Goal: Task Accomplishment & Management: Complete application form

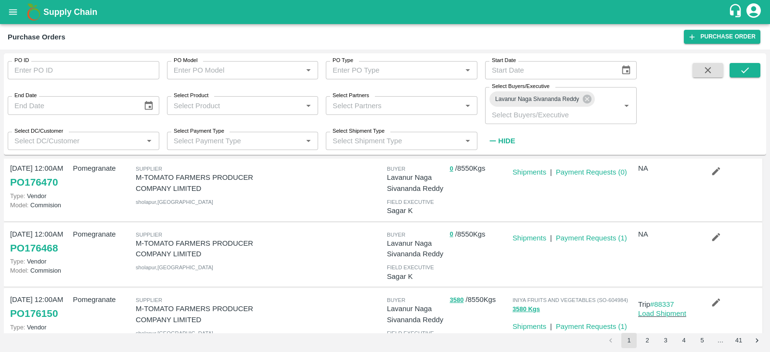
scroll to position [19, 0]
click at [716, 233] on icon "button" at bounding box center [716, 237] width 11 height 11
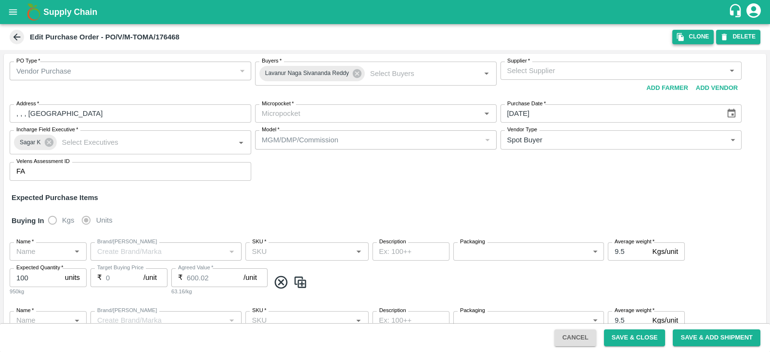
click at [679, 38] on icon "button" at bounding box center [680, 37] width 7 height 8
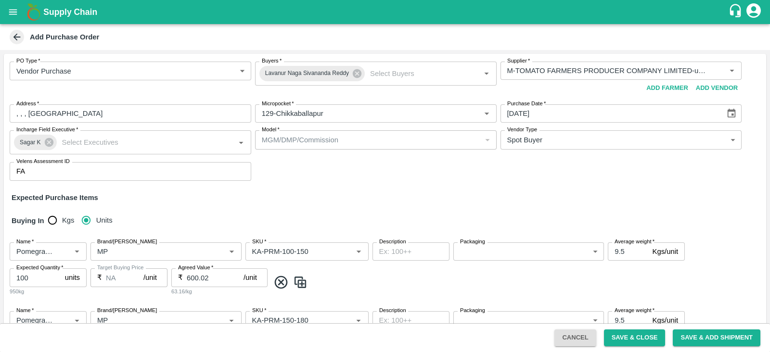
type input "M-TOMATO FARMERS PRODUCER COMPANY LIMITED-undefined"
type input "129-Chikkaballapur"
type input "Pomegranate"
type input "MP"
type input "KA-PRM-100-150"
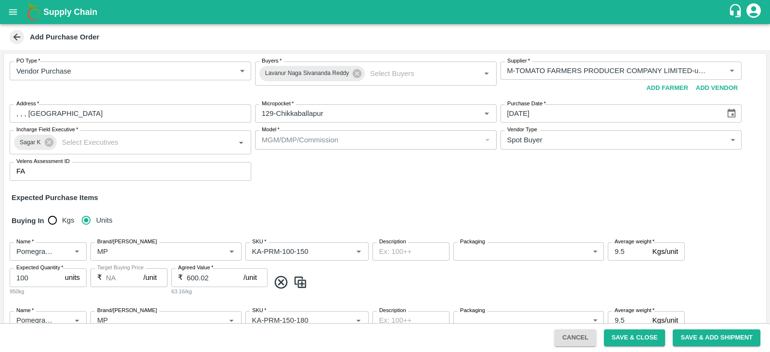
type input "NA"
type input "Pomegranate"
type input "MP"
type input "KA-PRM-150-180"
type input "NA"
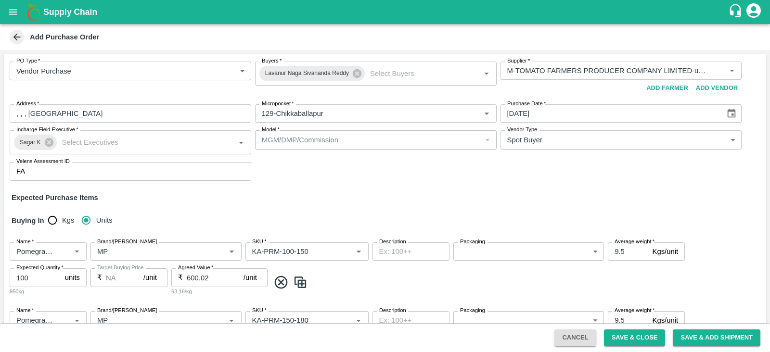
type input "Pomegranate"
type input "MP"
type input "KA-PRM-180-220"
type input "NA"
type input "Pomegranate"
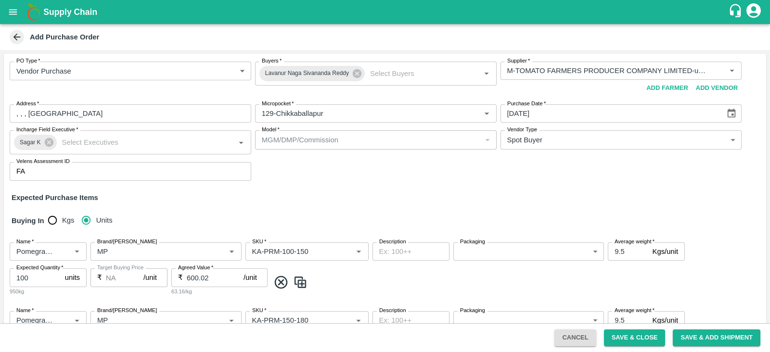
type input "MP"
type input "KA-PRM-220-250"
type input "NA"
type input "Pomegranate"
type input "MP"
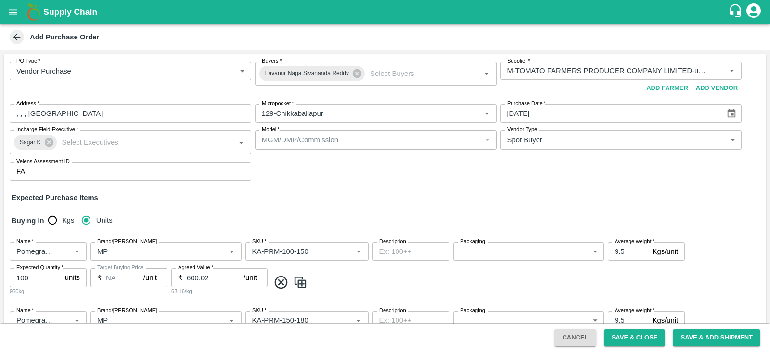
type input "KA-PRM-250-300"
type input "NA"
type input "Pomegranate"
type input "MP"
type input "KA-PRM-300-350"
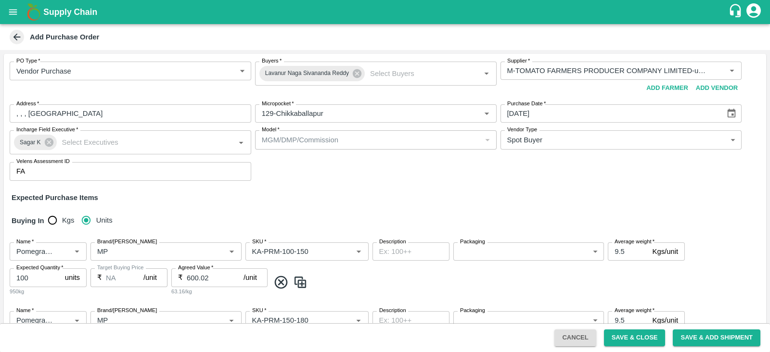
type input "NA"
type input "Pomegranate"
type input "MP"
type input "KA-SUPR-180++"
type input "NA"
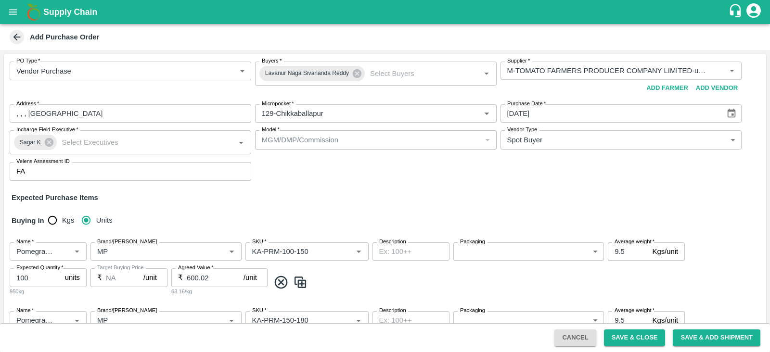
type input "Pomegranate"
type input "MP"
type input "KA-SUPR-100++"
type input "NA"
type input "Pomegranate"
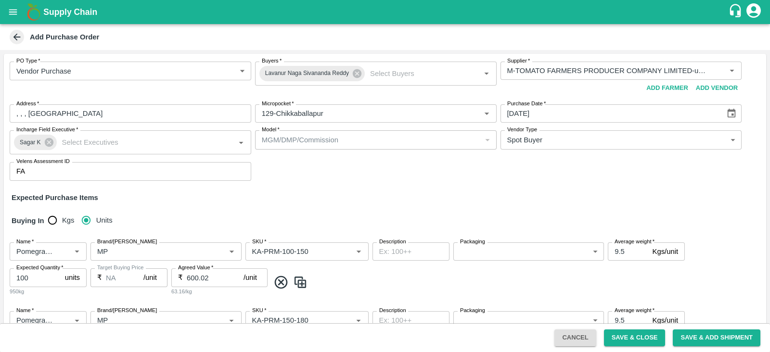
type input "MP"
type input "KA-Loose A"
type input "NA"
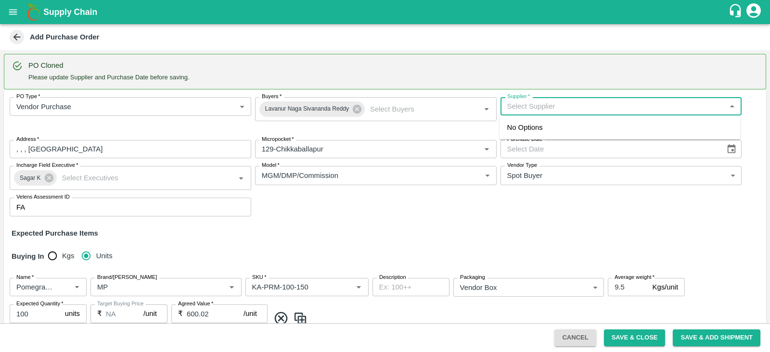
click at [527, 104] on input "Supplier   *" at bounding box center [613, 106] width 220 height 13
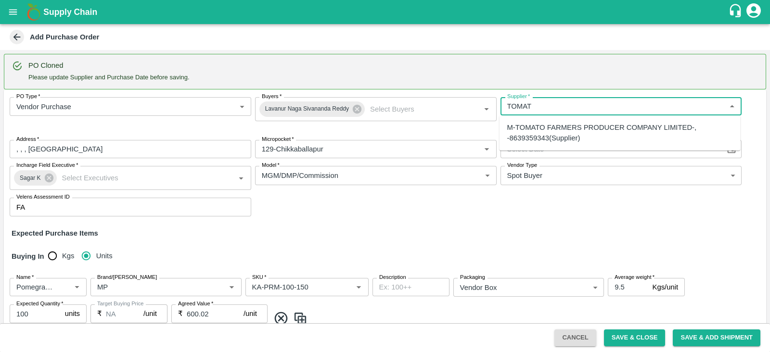
click at [536, 137] on div "M-TOMATO FARMERS PRODUCER COMPANY LIMITED-, -8639359343(Supplier)" at bounding box center [620, 133] width 226 height 22
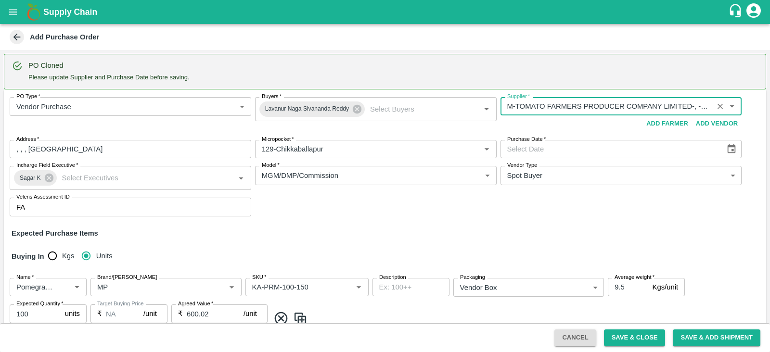
type input "M-TOMATO FARMERS PRODUCER COMPANY LIMITED-, -8639359343(Supplier)"
click at [714, 154] on input "Purchase Date   *" at bounding box center [609, 149] width 218 height 18
type input "DD/MM/YYYY"
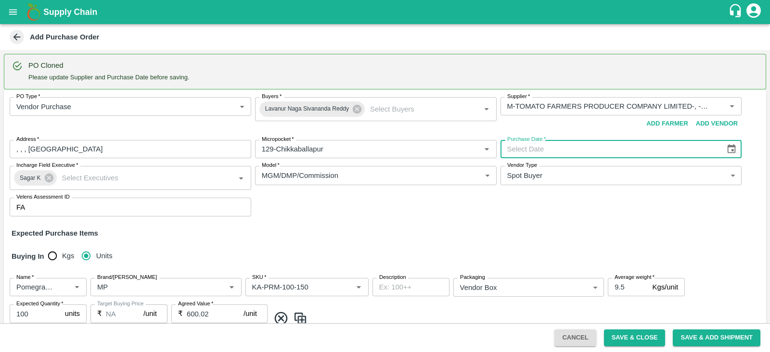
click at [729, 149] on icon "Choose date" at bounding box center [731, 149] width 11 height 11
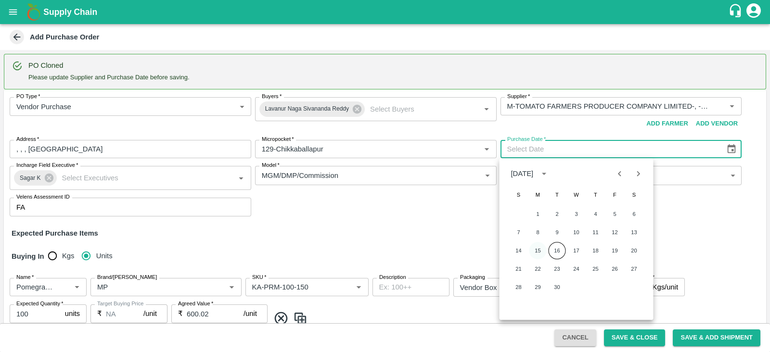
click at [539, 247] on button "15" at bounding box center [537, 250] width 17 height 17
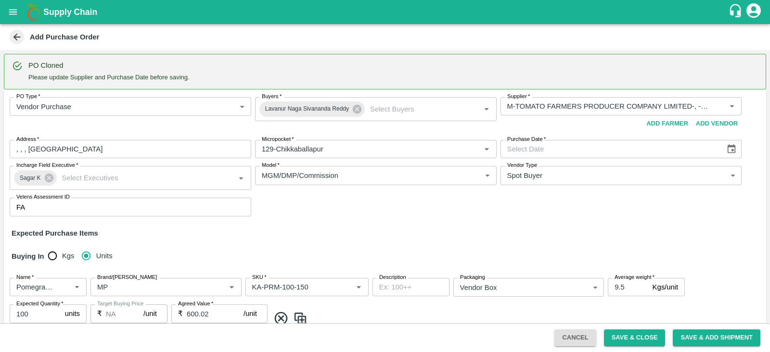
type input "15/09/2025"
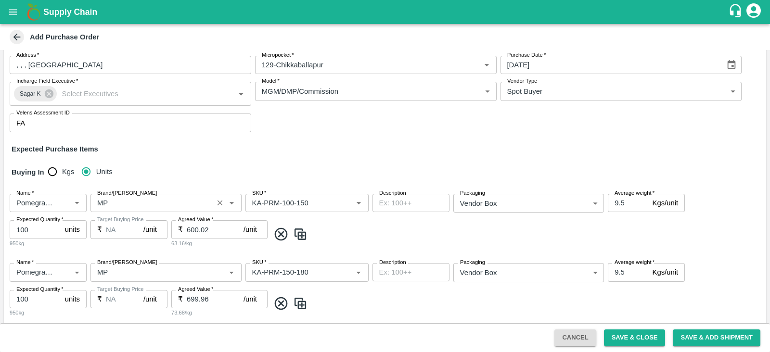
click at [103, 203] on input "Brand/Marka" at bounding box center [151, 203] width 117 height 13
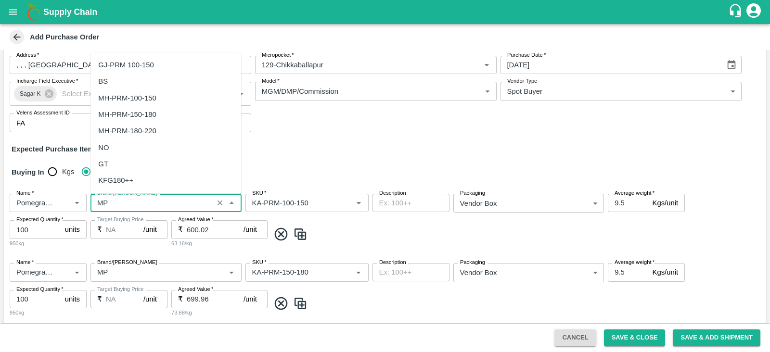
click at [103, 203] on input "Brand/Marka" at bounding box center [151, 203] width 117 height 13
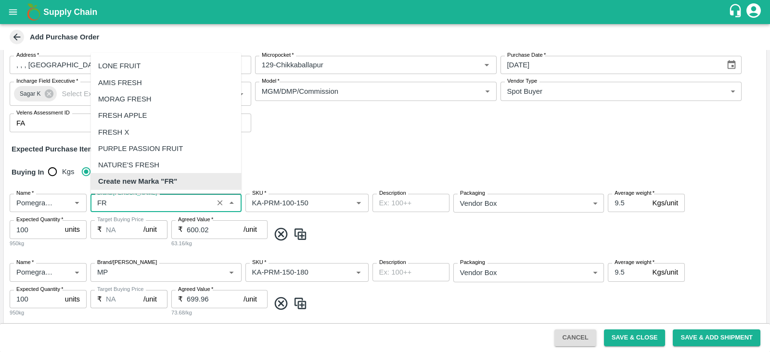
scroll to position [127, 0]
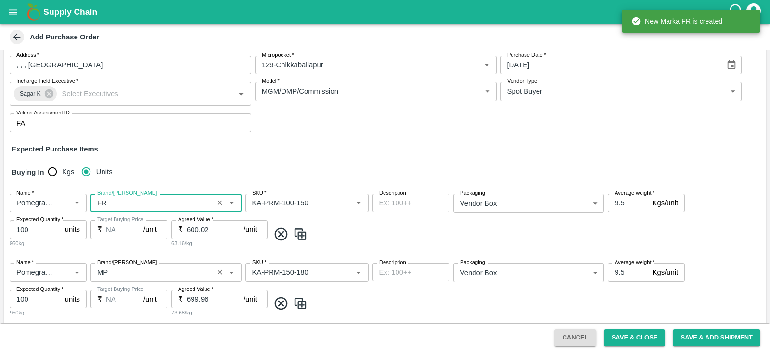
type input "FR"
click at [121, 270] on input "Brand/Marka" at bounding box center [151, 272] width 117 height 13
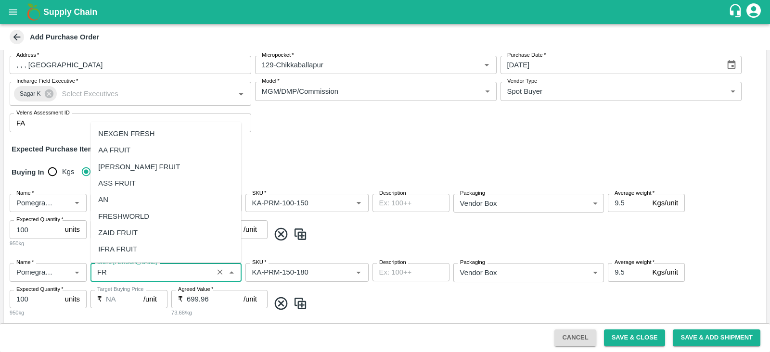
scroll to position [130, 0]
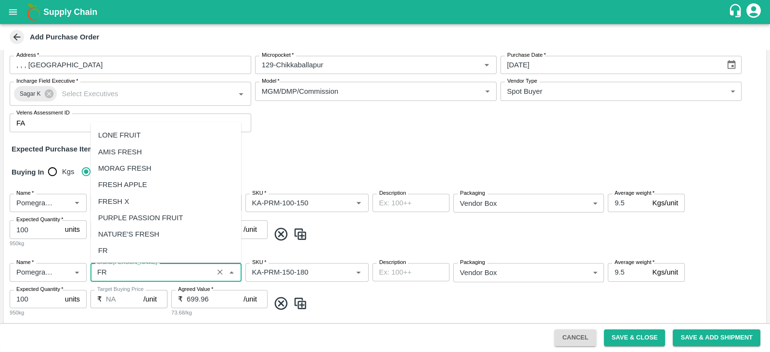
click at [138, 247] on div "FR" at bounding box center [165, 251] width 151 height 16
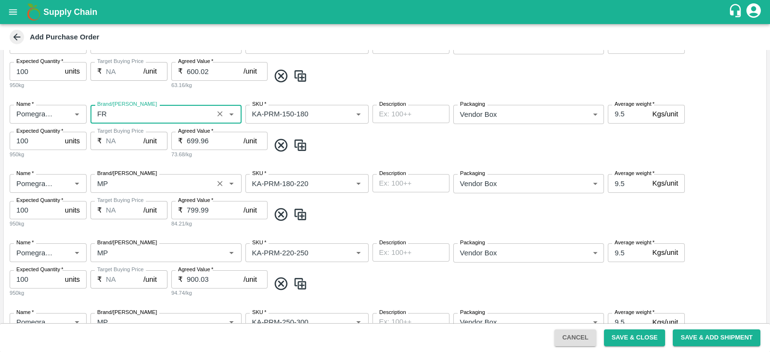
scroll to position [246, 0]
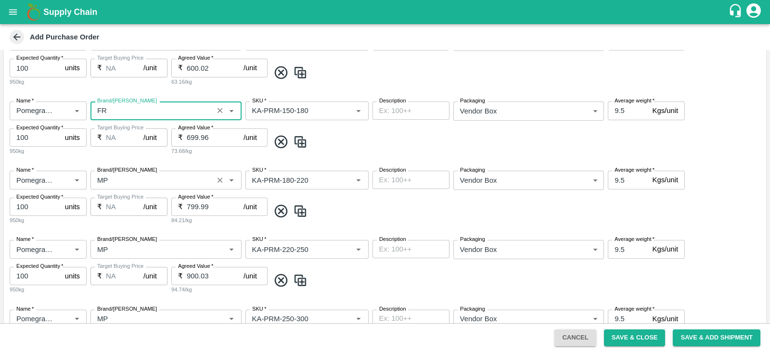
type input "FR"
click at [121, 179] on input "Brand/Marka" at bounding box center [151, 180] width 117 height 13
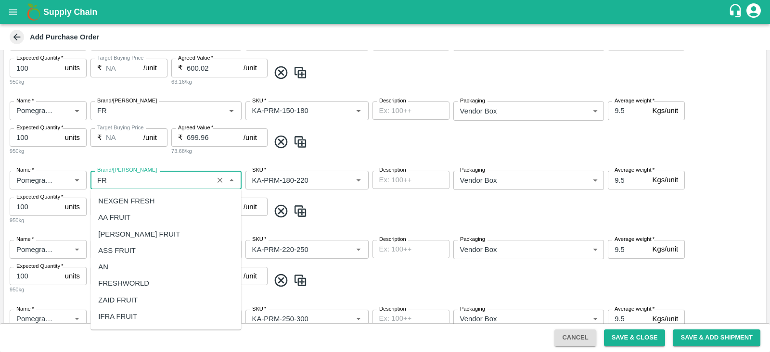
scroll to position [130, 0]
click at [102, 325] on div "FR" at bounding box center [165, 318] width 151 height 16
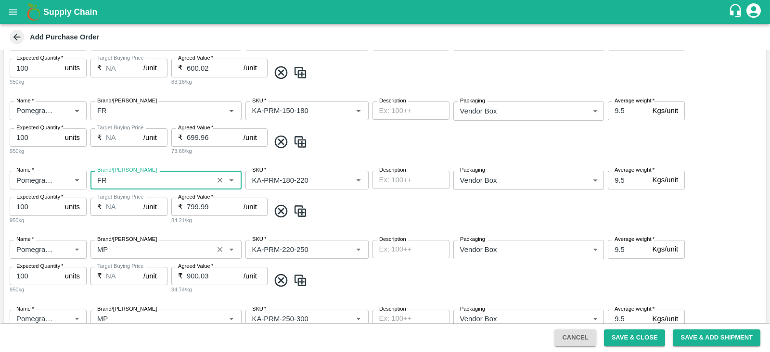
type input "FR"
click at [114, 247] on input "Brand/Marka" at bounding box center [151, 249] width 117 height 13
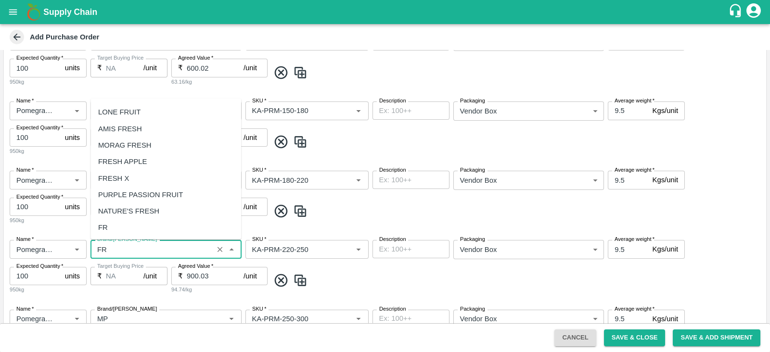
click at [119, 234] on div "FR" at bounding box center [165, 227] width 151 height 16
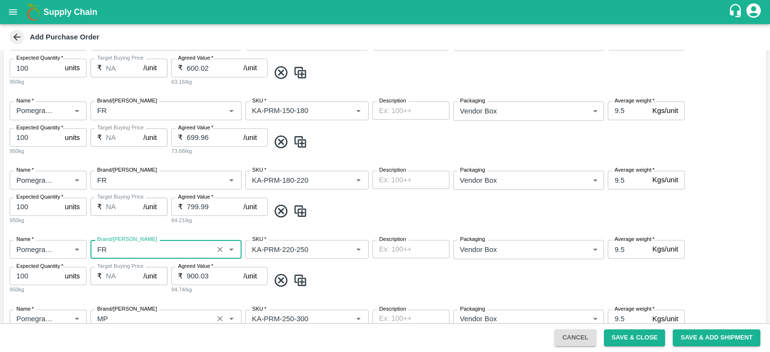
type input "FR"
click at [144, 317] on input "Brand/Marka" at bounding box center [151, 319] width 117 height 13
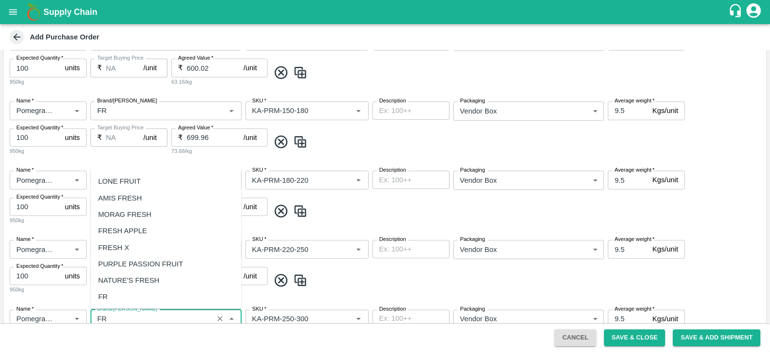
click at [140, 295] on div "FR" at bounding box center [165, 297] width 151 height 16
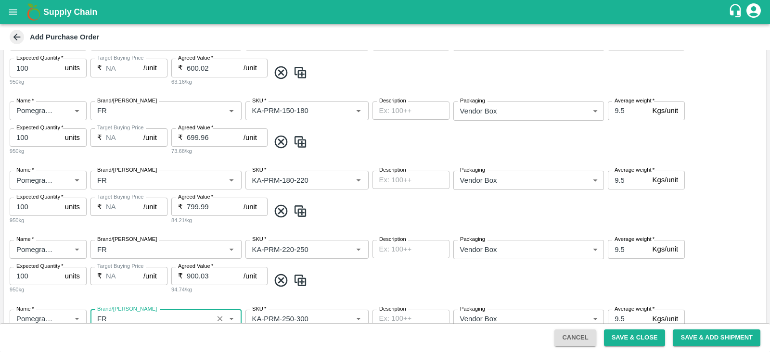
scroll to position [460, 0]
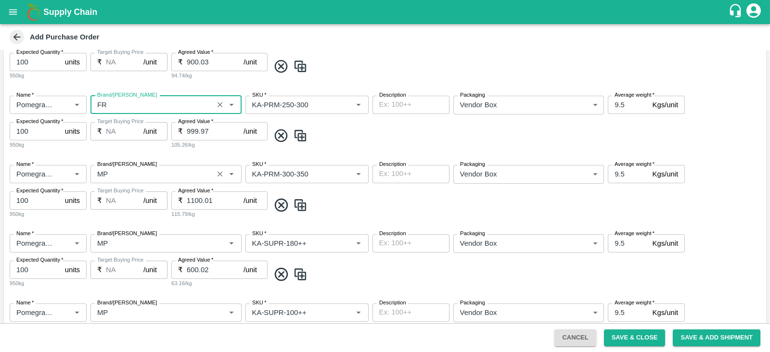
click at [111, 180] on div "Brand/Marka" at bounding box center [165, 174] width 151 height 18
type input "FR"
click at [111, 180] on div "Brand/Marka" at bounding box center [165, 174] width 151 height 18
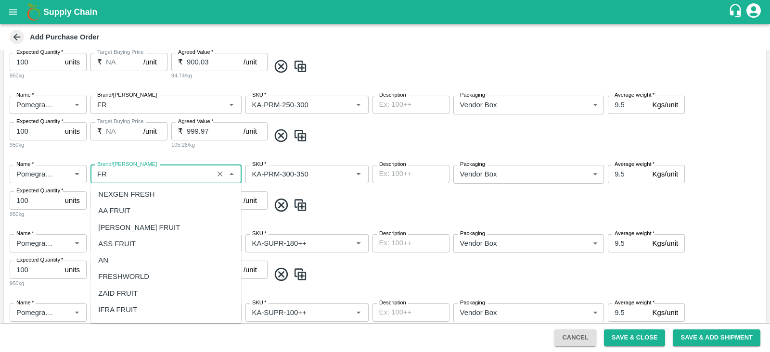
scroll to position [130, 0]
click at [120, 315] on div "FR" at bounding box center [165, 311] width 151 height 16
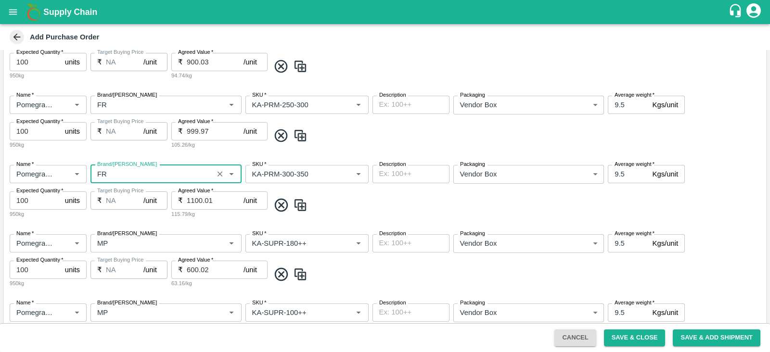
scroll to position [569, 0]
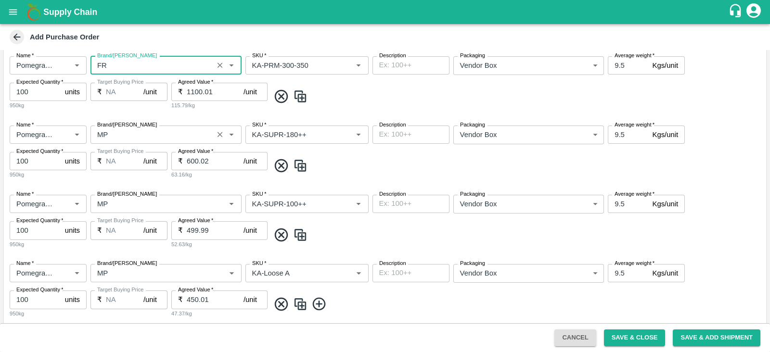
type input "FR"
click at [111, 133] on input "Brand/Marka" at bounding box center [151, 134] width 117 height 13
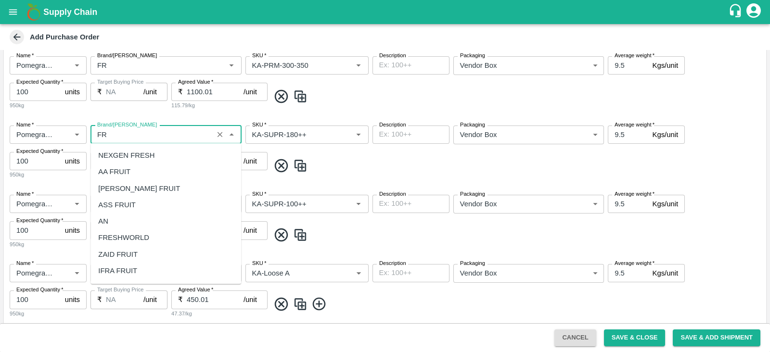
scroll to position [130, 0]
click at [117, 280] on ul "NEXGEN FRESH AA FRUIT ZAKIR FRUIT ASS FRUIT AN FRESHWORLD ZAID FRUIT IFRA FRUIT…" at bounding box center [165, 213] width 151 height 141
click at [108, 269] on div "FR" at bounding box center [165, 272] width 151 height 16
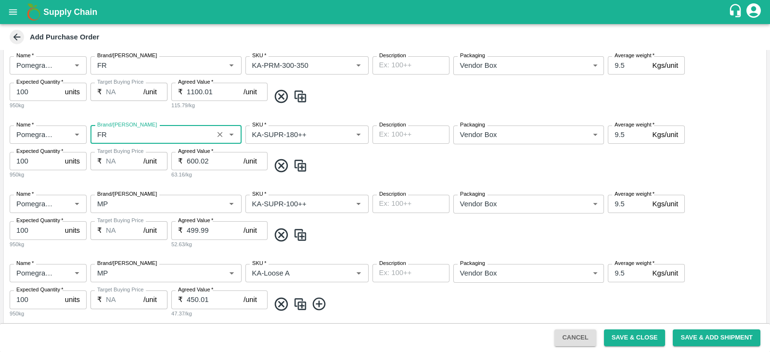
type input "FR"
click at [108, 269] on input "Brand/Marka" at bounding box center [151, 273] width 117 height 13
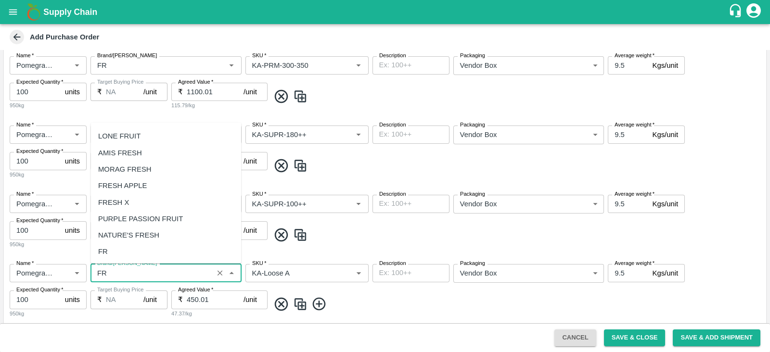
click at [132, 251] on div "FR" at bounding box center [165, 252] width 151 height 16
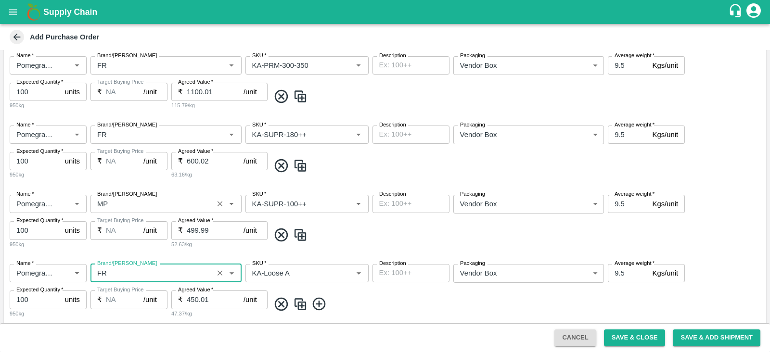
type input "FR"
click at [109, 202] on input "Brand/Marka" at bounding box center [151, 204] width 117 height 13
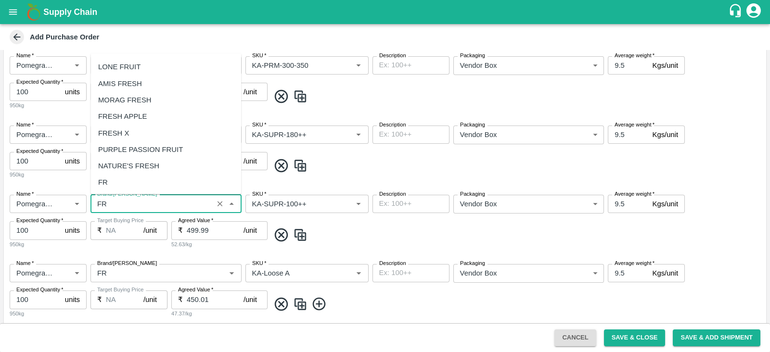
click at [128, 189] on div "FR" at bounding box center [165, 182] width 151 height 16
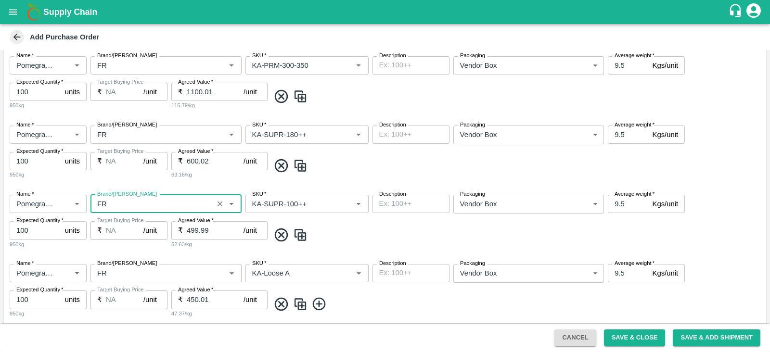
scroll to position [635, 0]
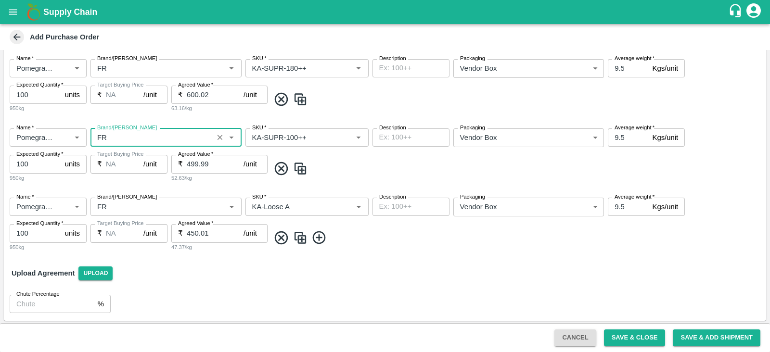
type input "FR"
click at [269, 303] on div "Chute Percentage % Chute Percentage" at bounding box center [385, 304] width 762 height 34
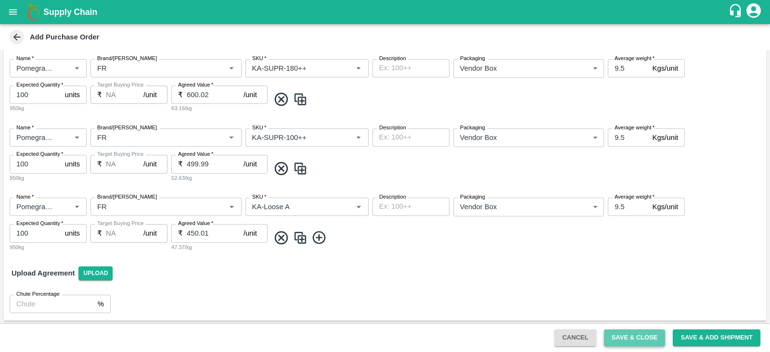
click at [632, 335] on button "Save & Close" at bounding box center [635, 338] width 62 height 17
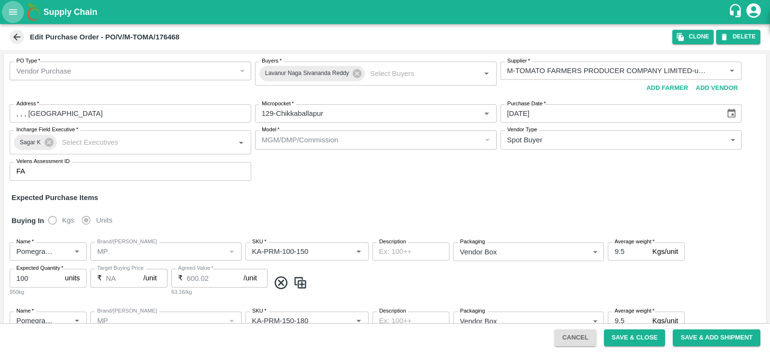
click at [13, 17] on icon "open drawer" at bounding box center [13, 12] width 11 height 11
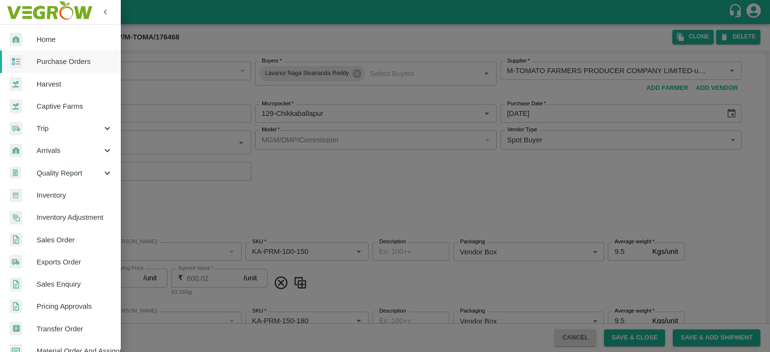
click at [51, 73] on link "Harvest" at bounding box center [60, 84] width 120 height 22
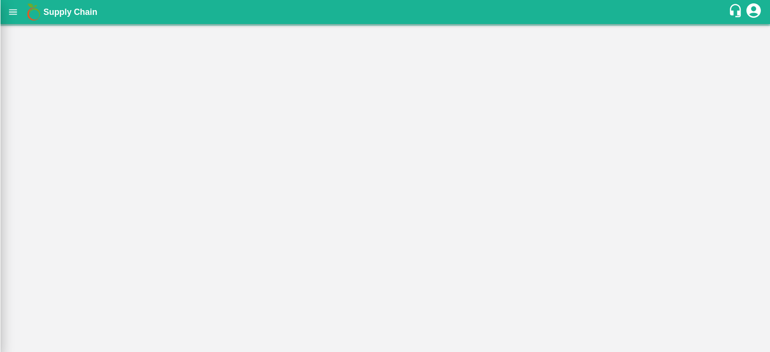
click at [51, 73] on div at bounding box center [385, 176] width 770 height 352
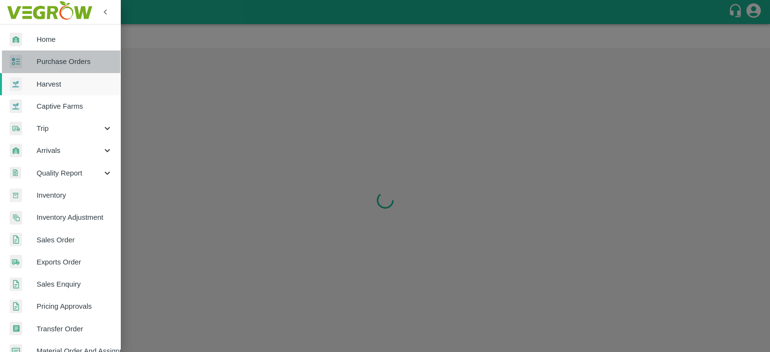
click at [61, 66] on span "Purchase Orders" at bounding box center [75, 61] width 76 height 11
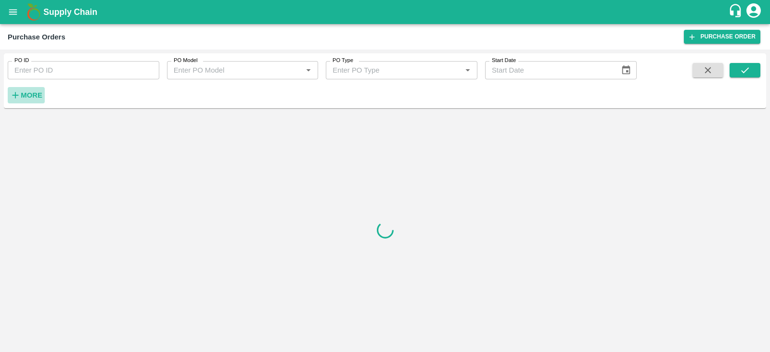
click at [29, 99] on h6 "More" at bounding box center [32, 95] width 22 height 13
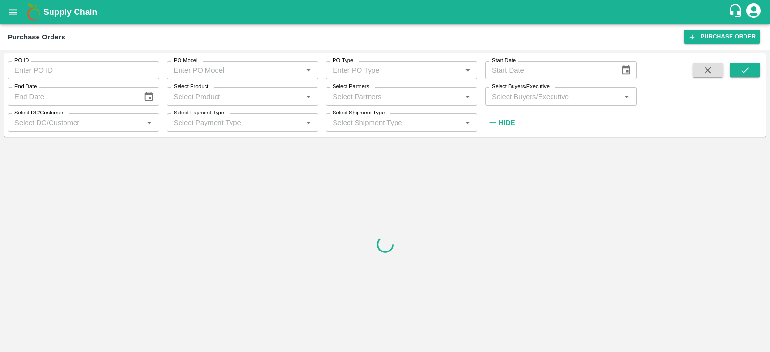
click at [518, 100] on input "Select Buyers/Executive" at bounding box center [553, 96] width 130 height 13
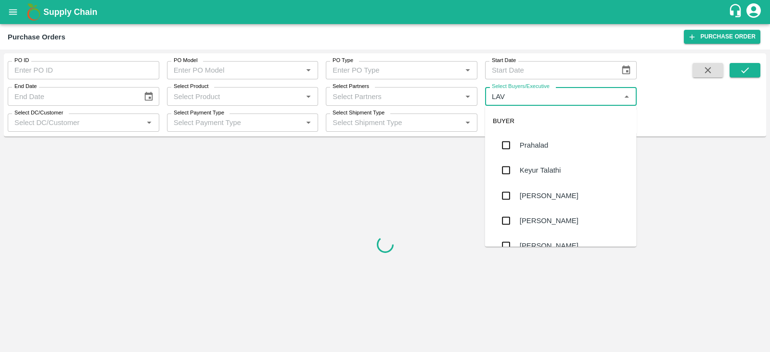
type input "LAVA"
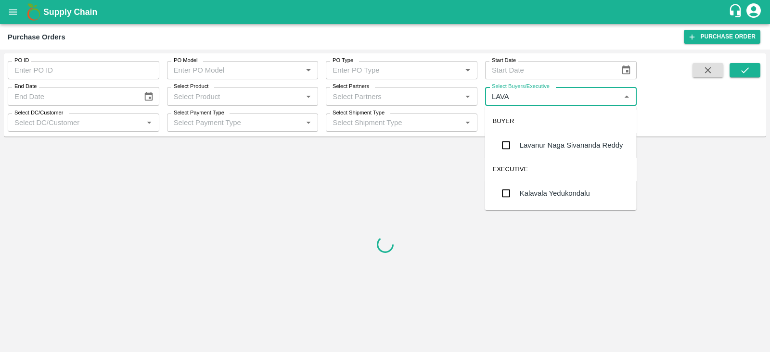
click at [535, 142] on div "Lavanur Naga Sivananda Reddy" at bounding box center [571, 145] width 103 height 11
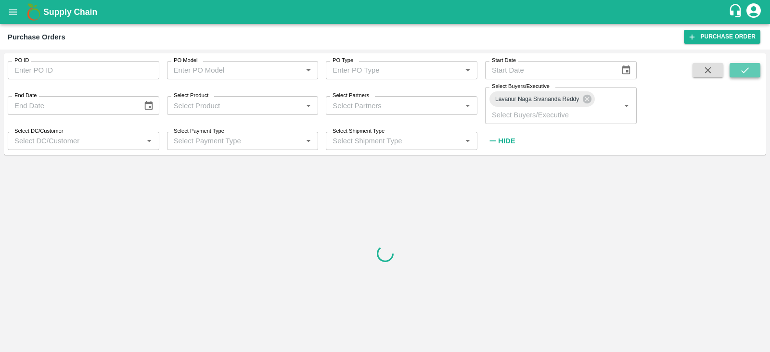
click at [746, 70] on icon "submit" at bounding box center [745, 70] width 8 height 6
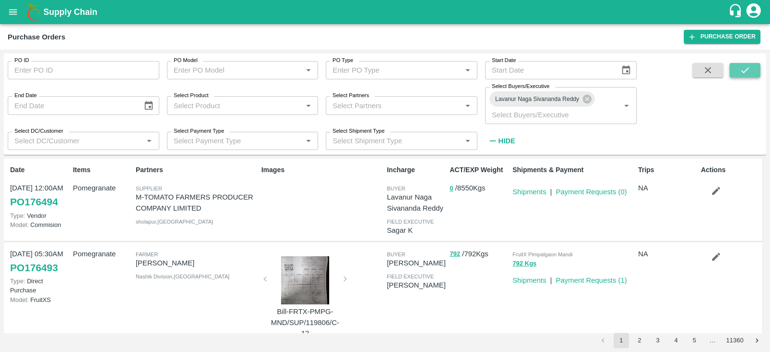
click at [740, 70] on icon "submit" at bounding box center [745, 70] width 11 height 11
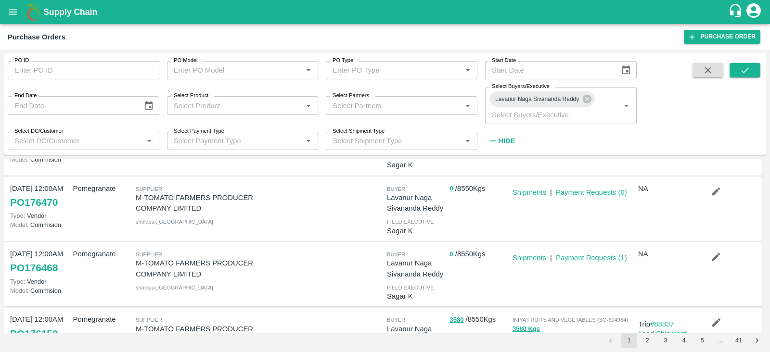
scroll to position [68, 0]
